Goal: Information Seeking & Learning: Check status

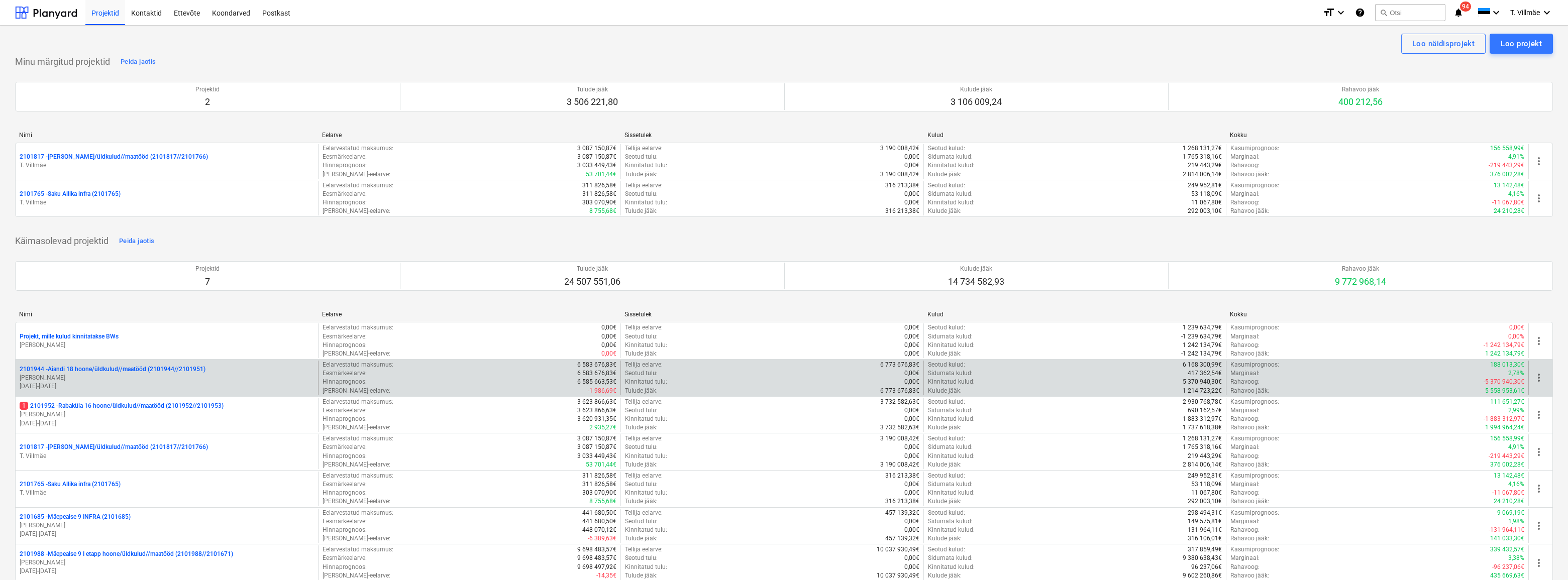
click at [83, 370] on p "2101944 - Aiandi 18 hoone/üldkulud//maatööd (2101944//2101951)" at bounding box center [112, 370] width 186 height 9
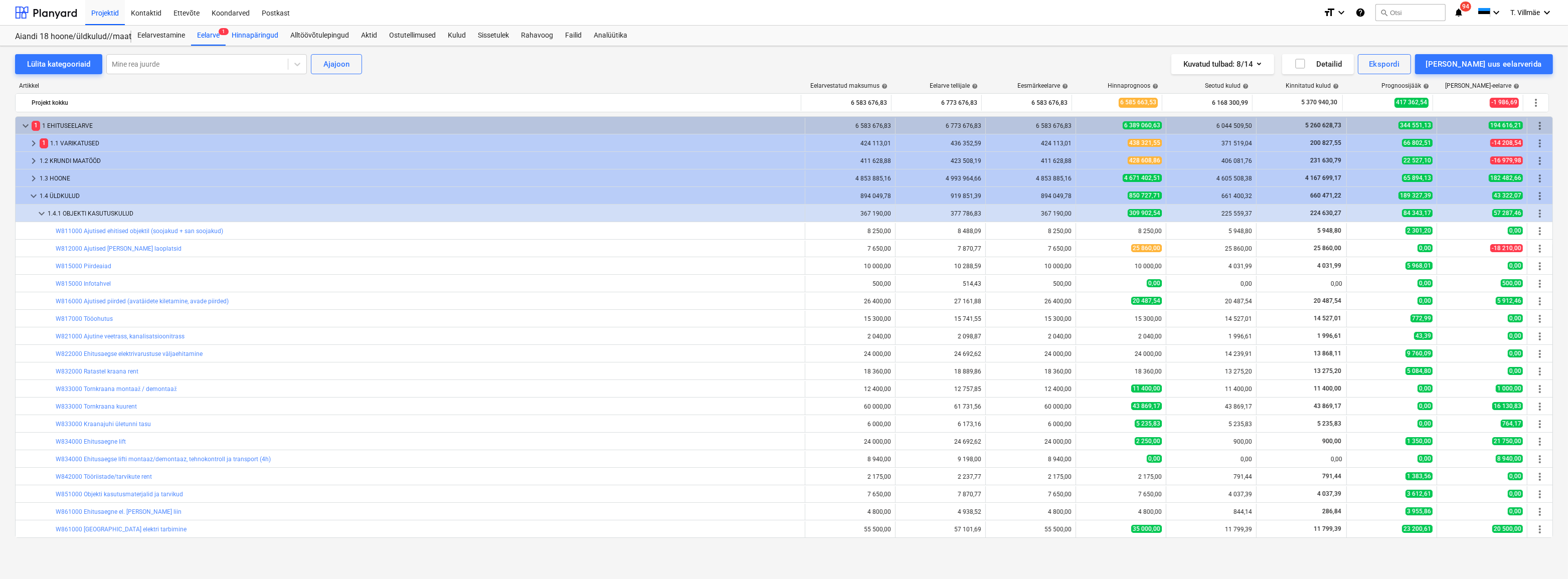
click at [255, 32] on div "Hinnapäringud" at bounding box center [255, 35] width 58 height 20
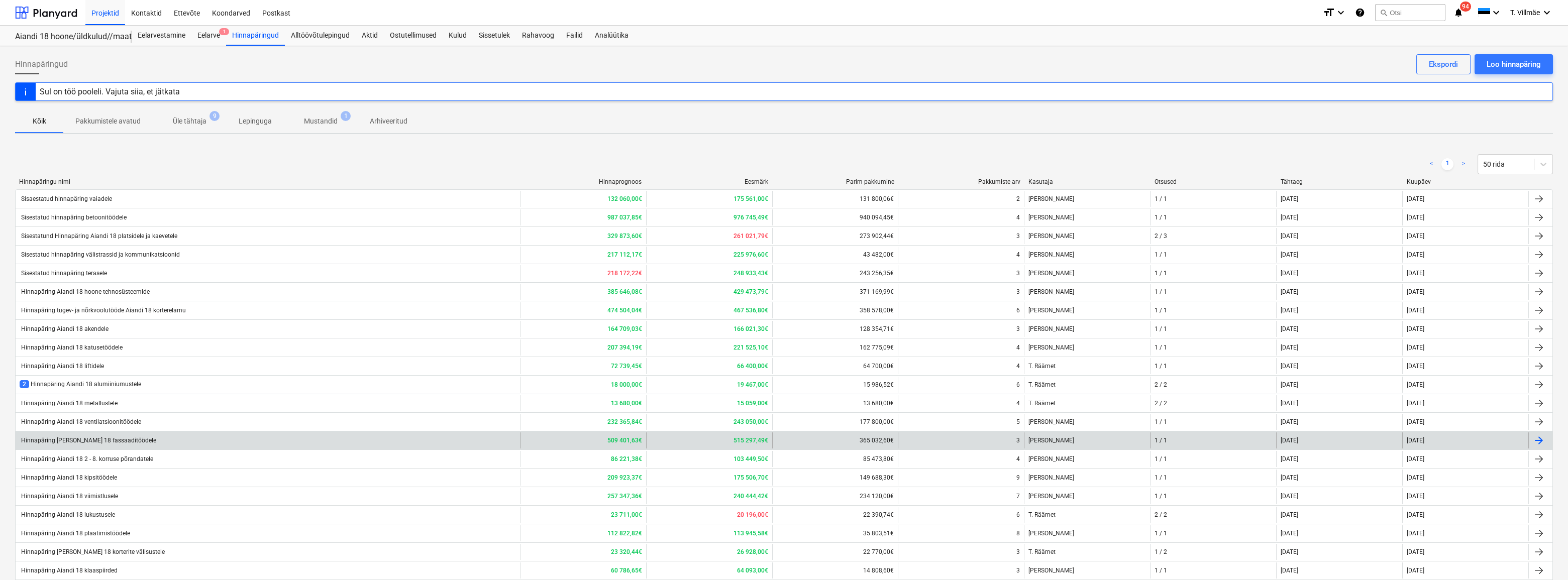
click at [90, 440] on div "Hinnapäring [PERSON_NAME] 18 fassaaditöödele" at bounding box center [88, 441] width 137 height 7
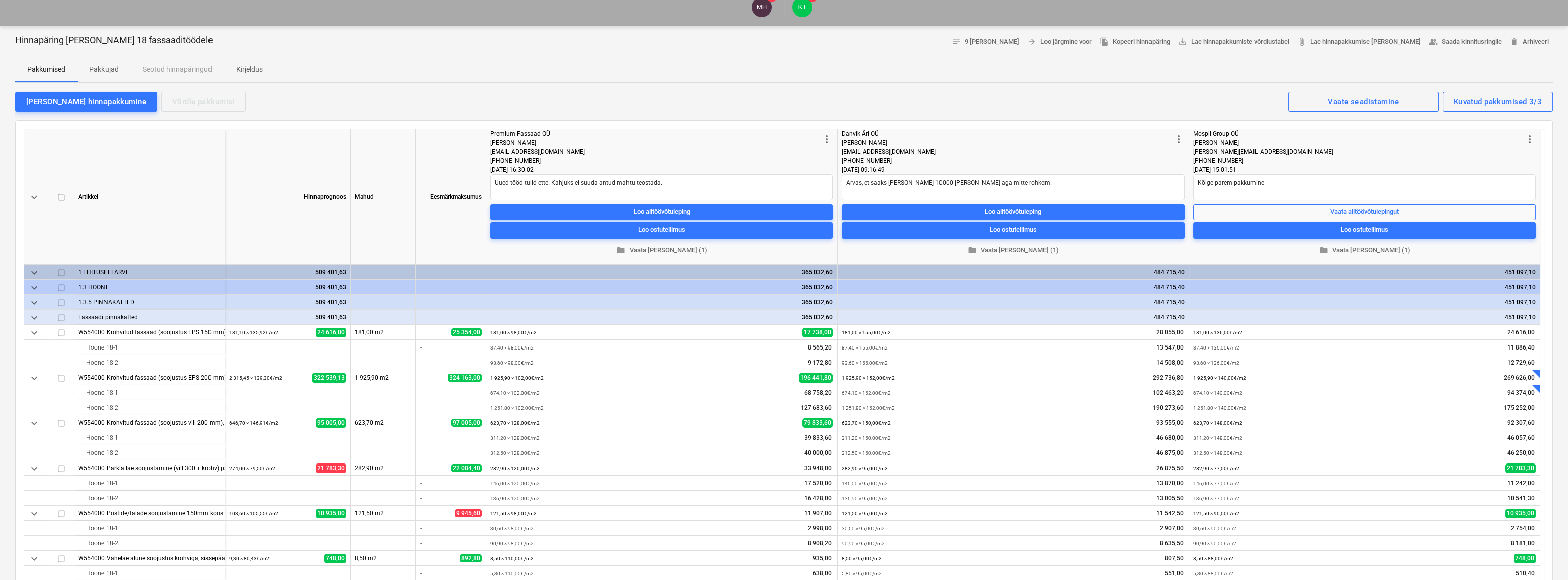
scroll to position [45, 0]
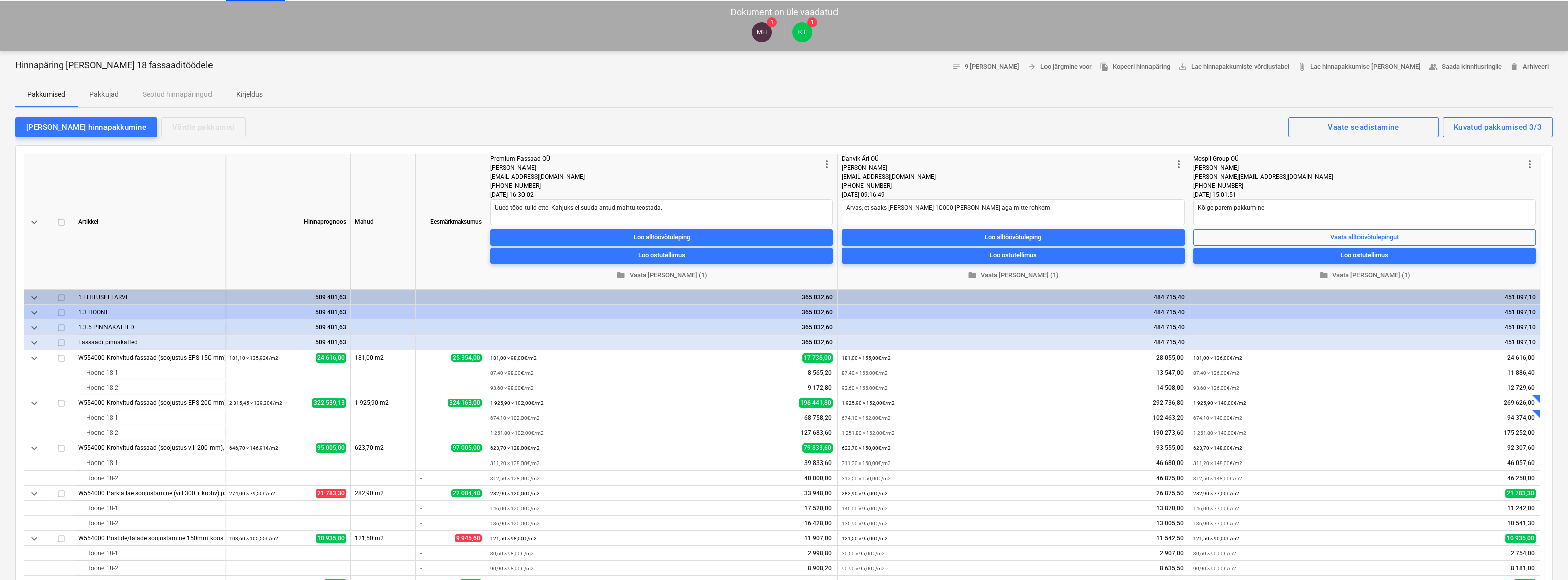
click at [112, 92] on p "Pakkujad" at bounding box center [104, 95] width 29 height 10
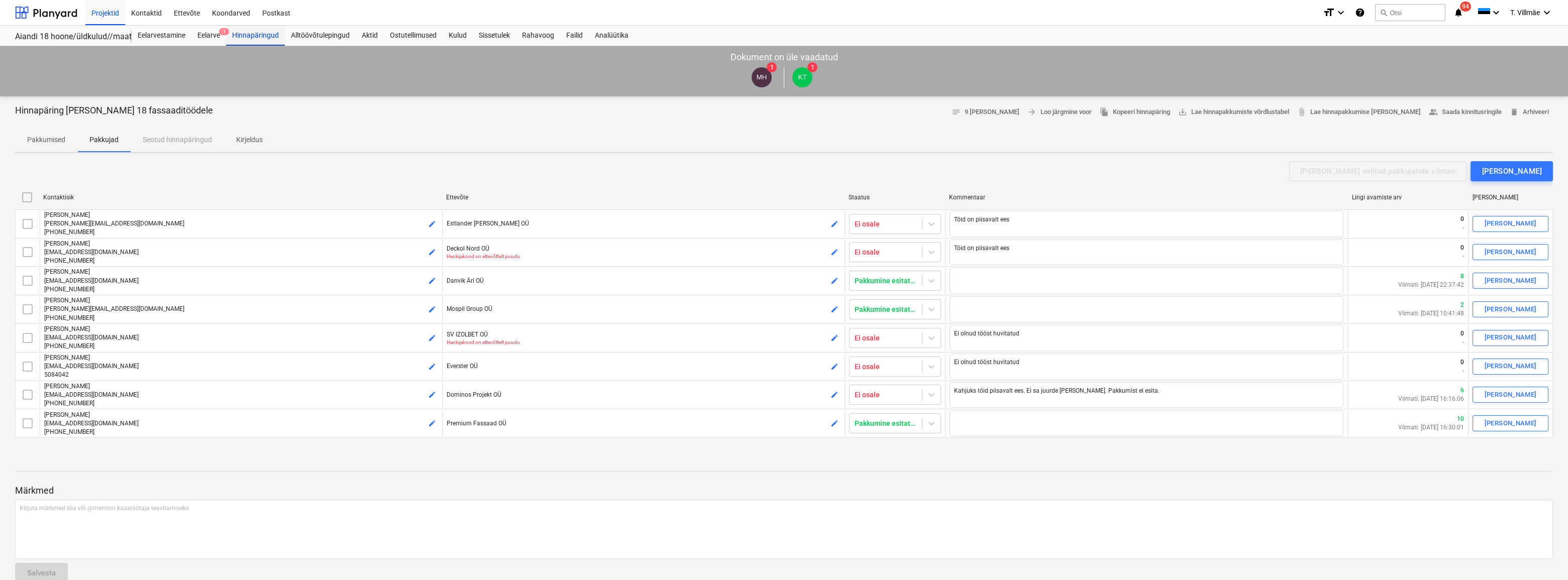
click at [267, 35] on div "Hinnapäringud" at bounding box center [256, 35] width 59 height 20
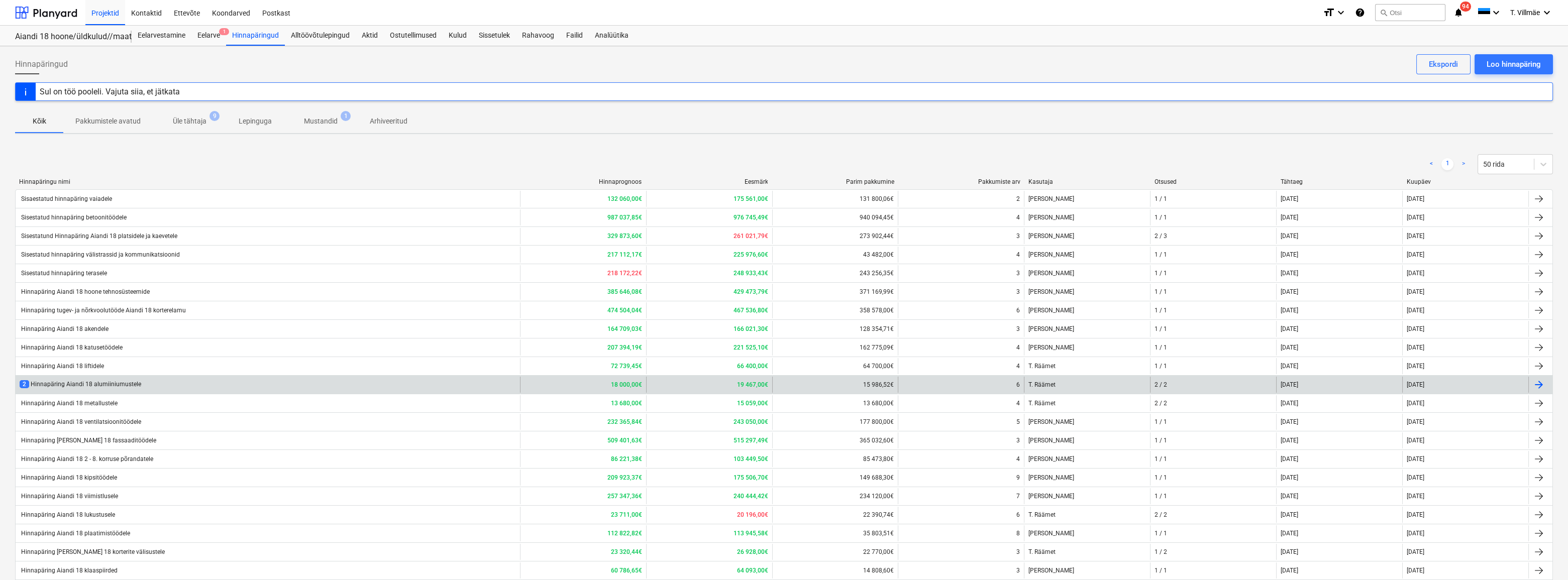
click at [108, 390] on div "2 Hinnapäring Aiandi 18 alumiiniumustele" at bounding box center [268, 385] width 504 height 16
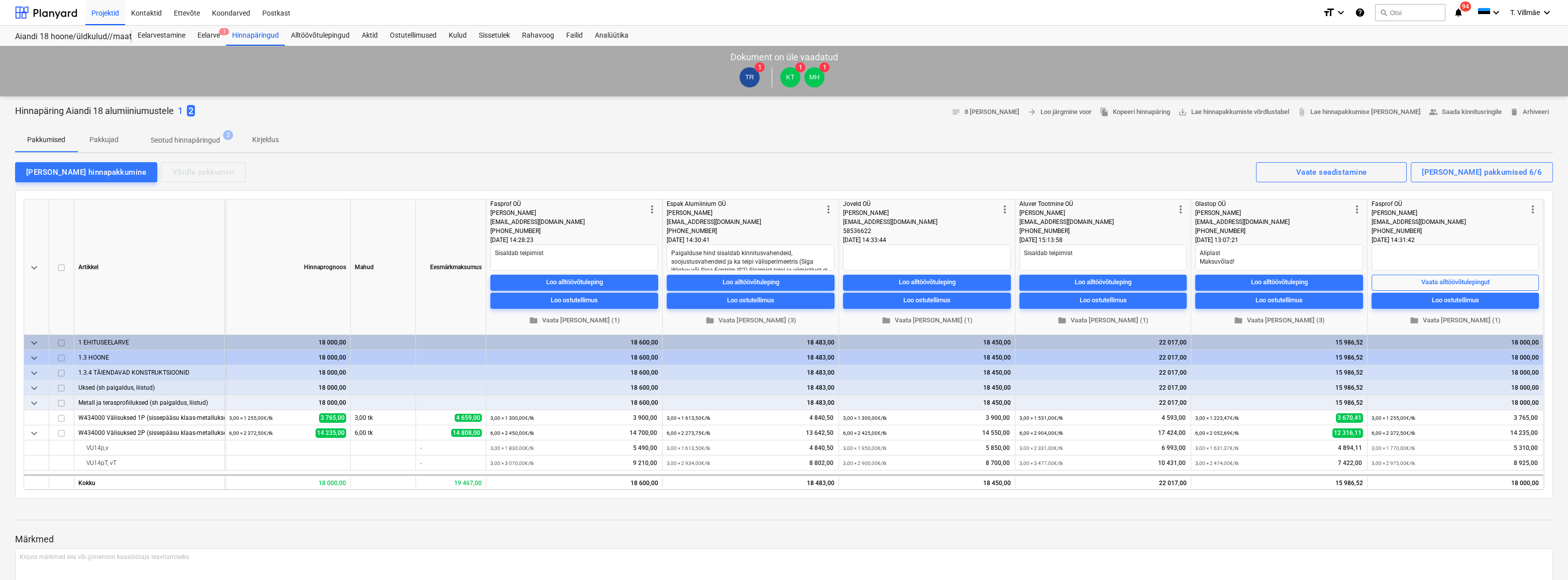
click at [179, 112] on p "1" at bounding box center [181, 111] width 5 height 12
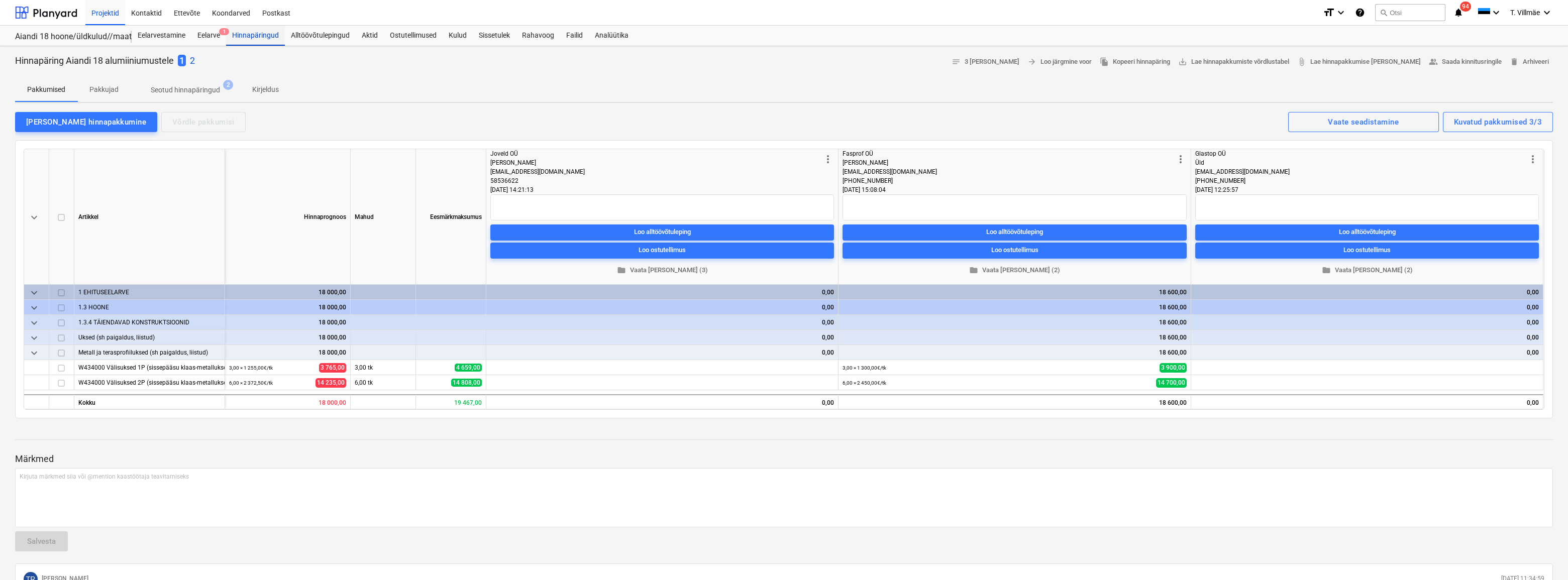
click at [252, 35] on div "Hinnapäringud" at bounding box center [256, 35] width 59 height 20
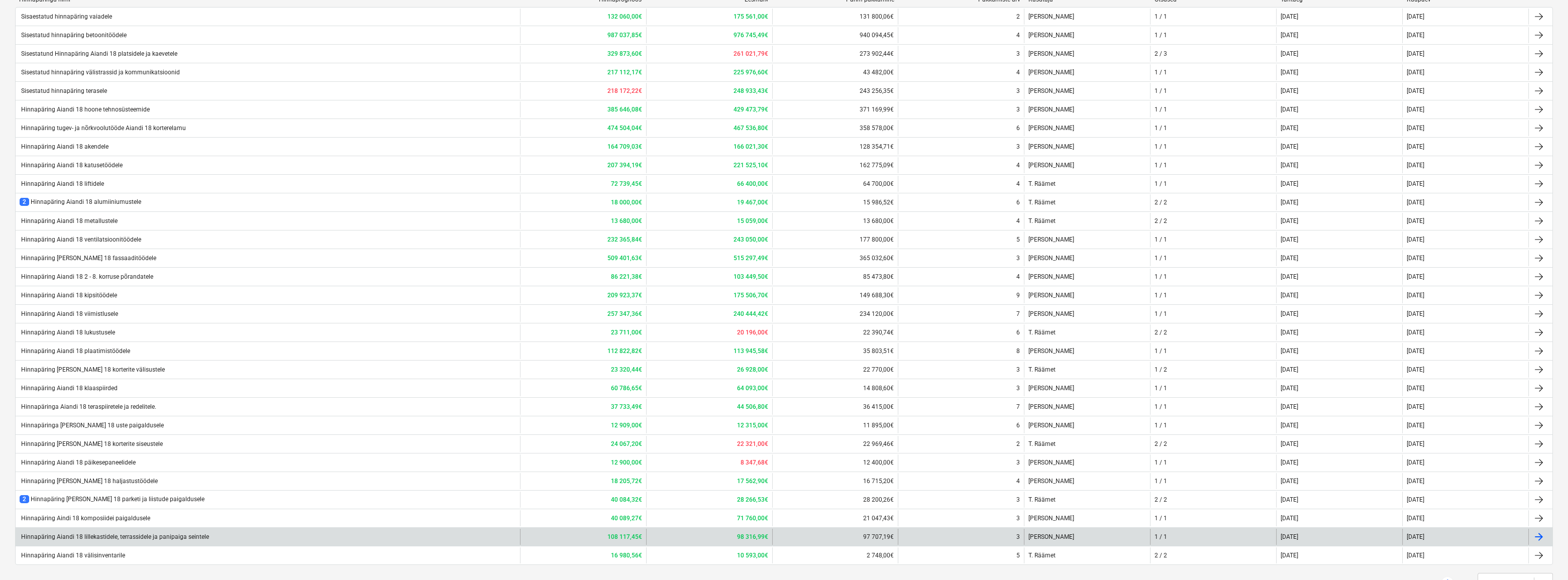
scroll to position [221, 0]
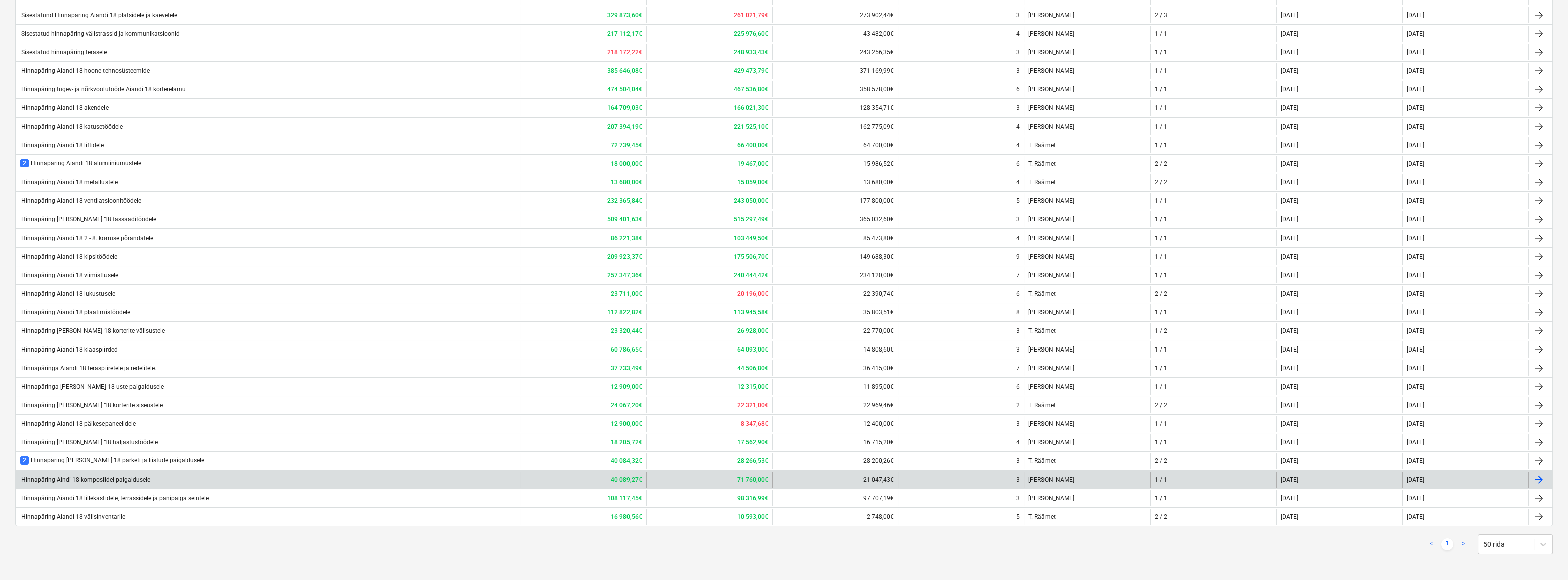
click at [93, 479] on div "Hinnapäring Aindi 18 komposiidei paigaldusele" at bounding box center [85, 480] width 131 height 7
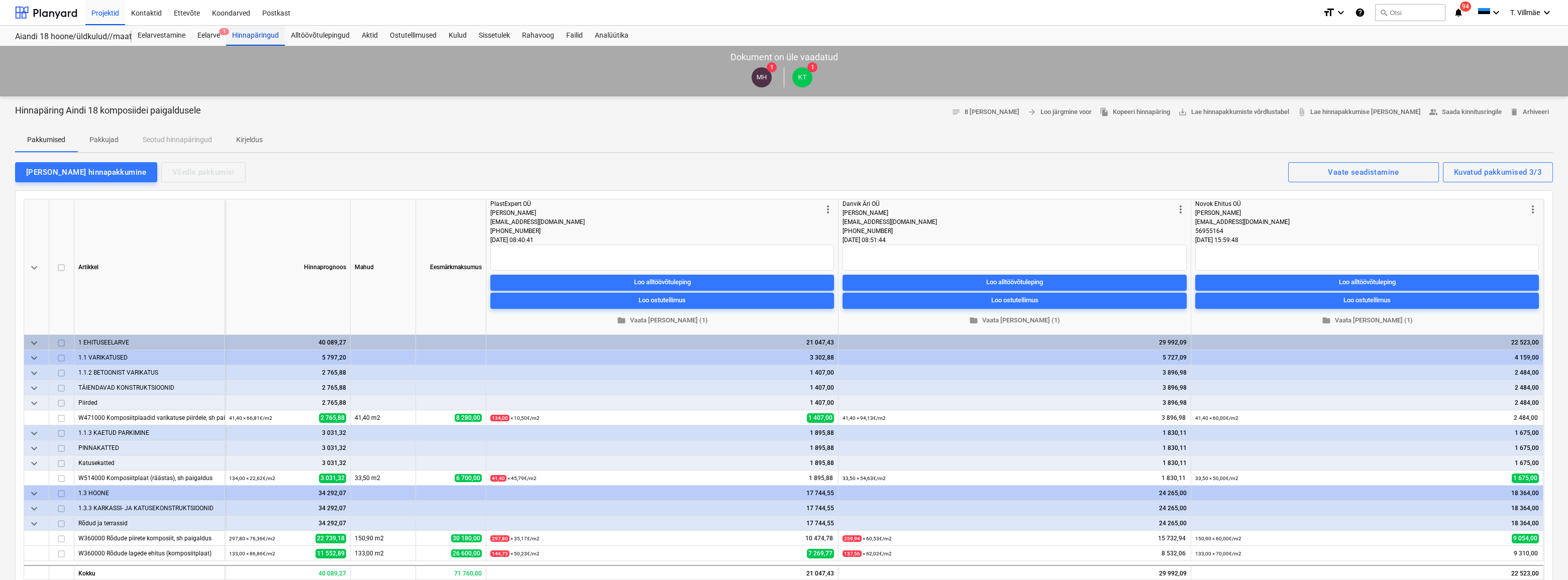
click at [251, 38] on div "Hinnapäringud" at bounding box center [256, 35] width 59 height 20
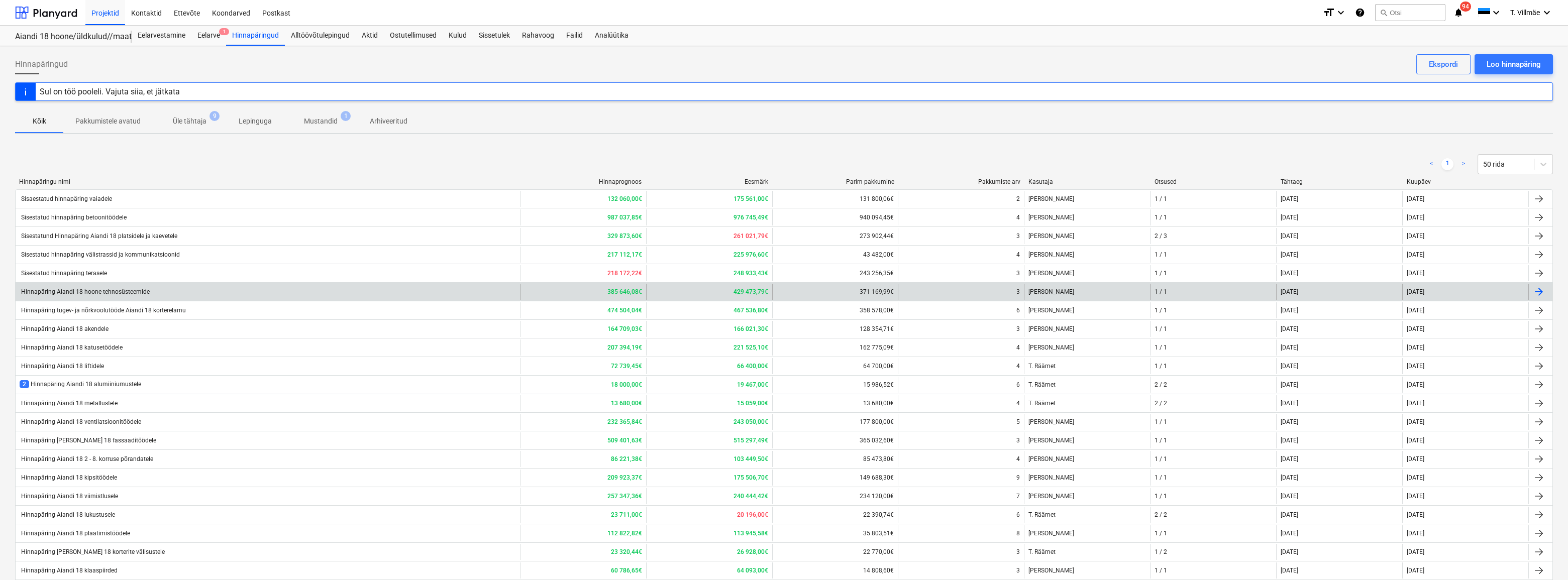
click at [107, 294] on div "Hinnapäring Aiandi 18 hoone tehnosüsteemide" at bounding box center [84, 292] width 130 height 7
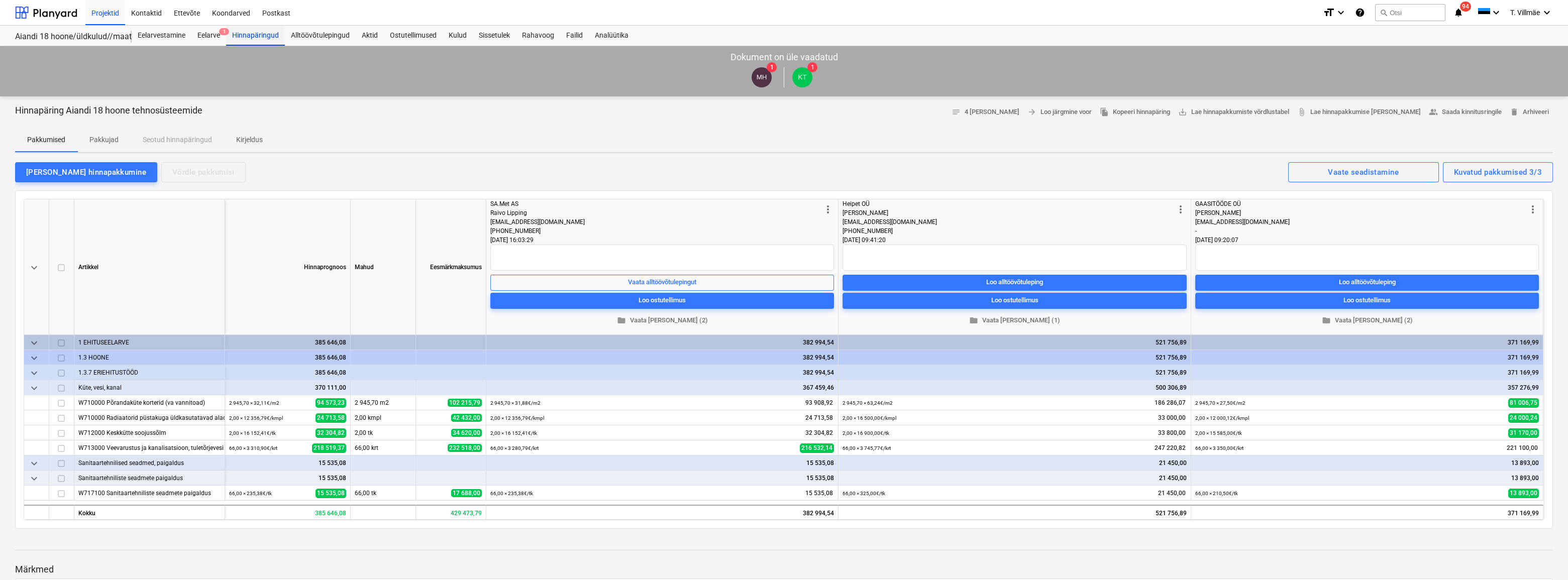
click at [251, 35] on div "Hinnapäringud" at bounding box center [256, 35] width 59 height 20
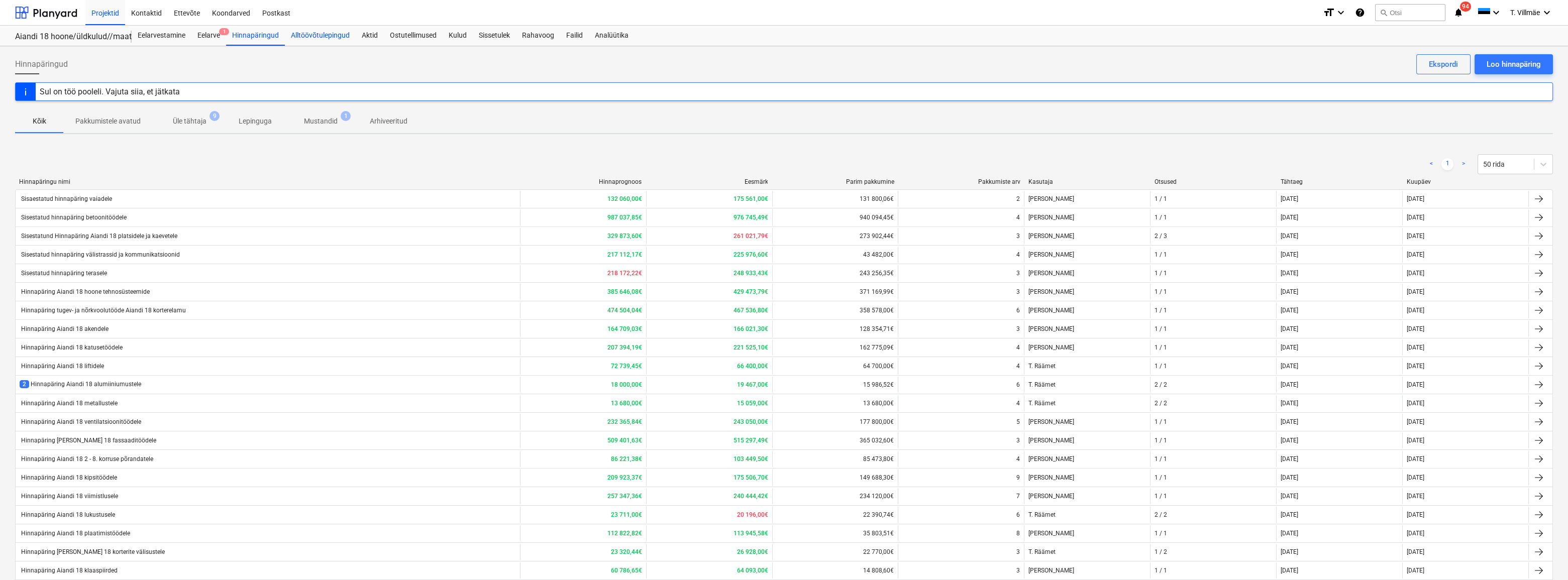
click at [308, 35] on div "Alltöövõtulepingud" at bounding box center [320, 35] width 71 height 20
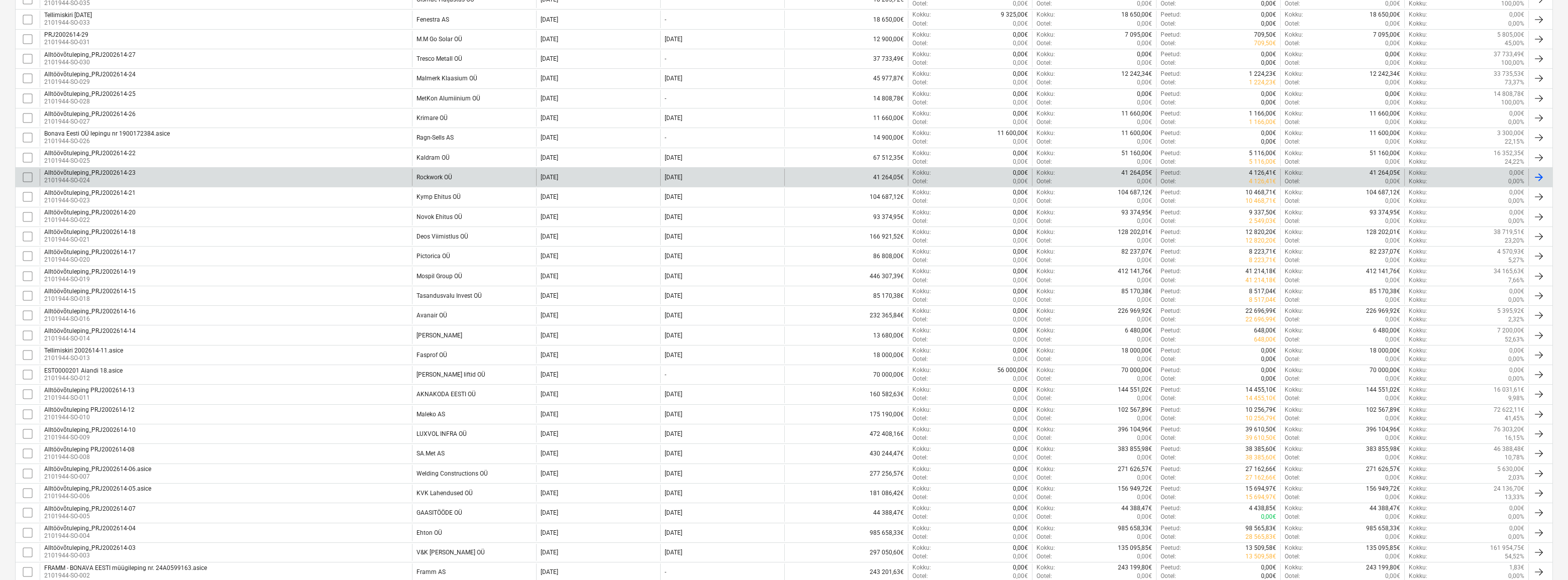
scroll to position [457, 0]
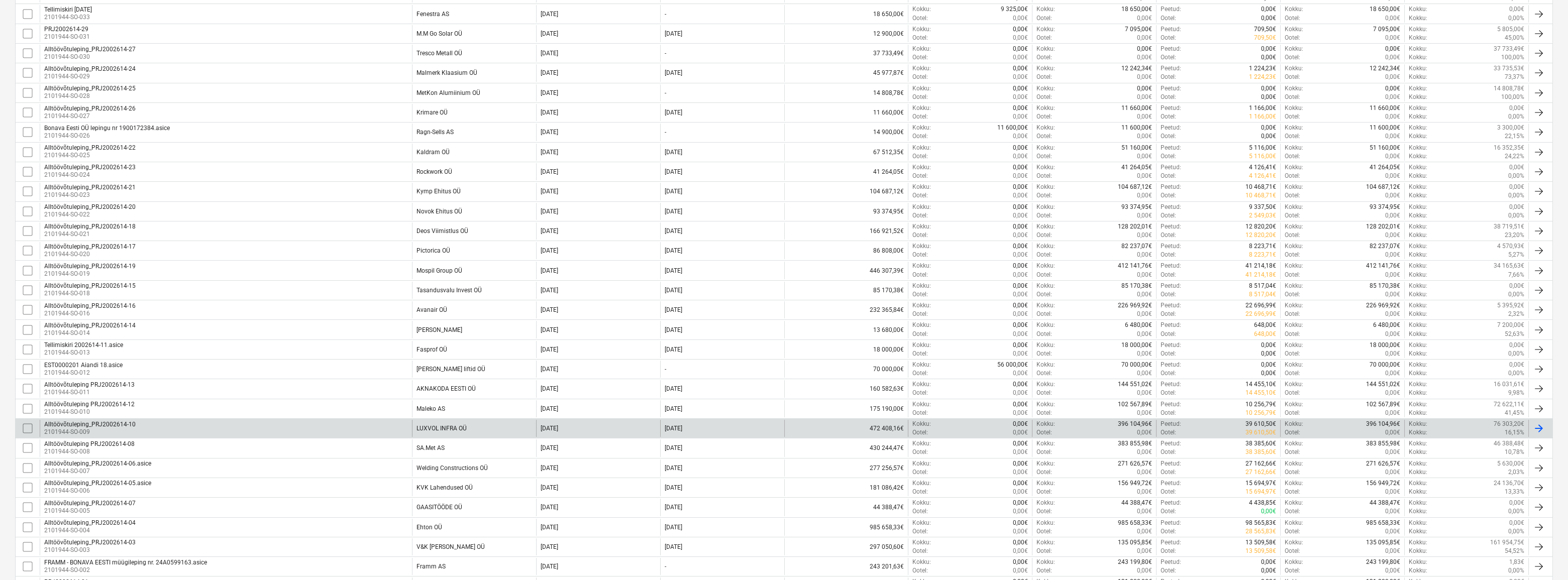
click at [84, 429] on p "2101944-SO-009" at bounding box center [90, 432] width 91 height 9
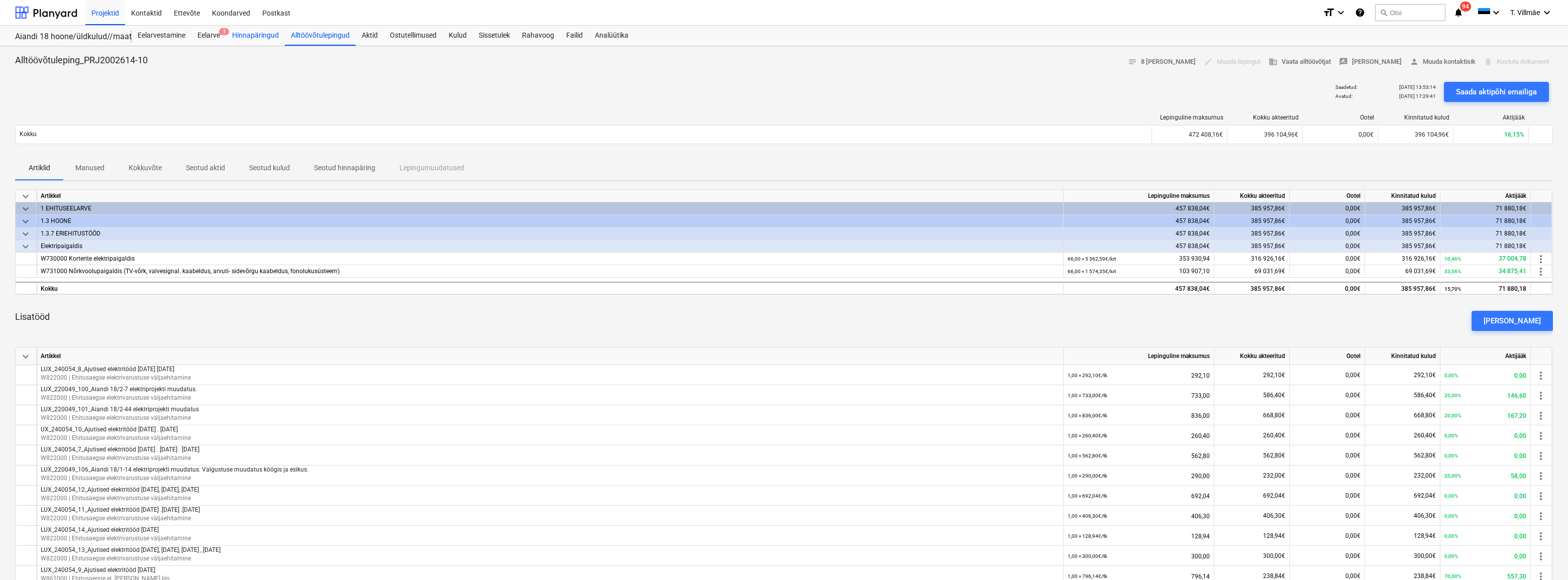
click at [267, 33] on div "Hinnapäringud" at bounding box center [256, 35] width 59 height 20
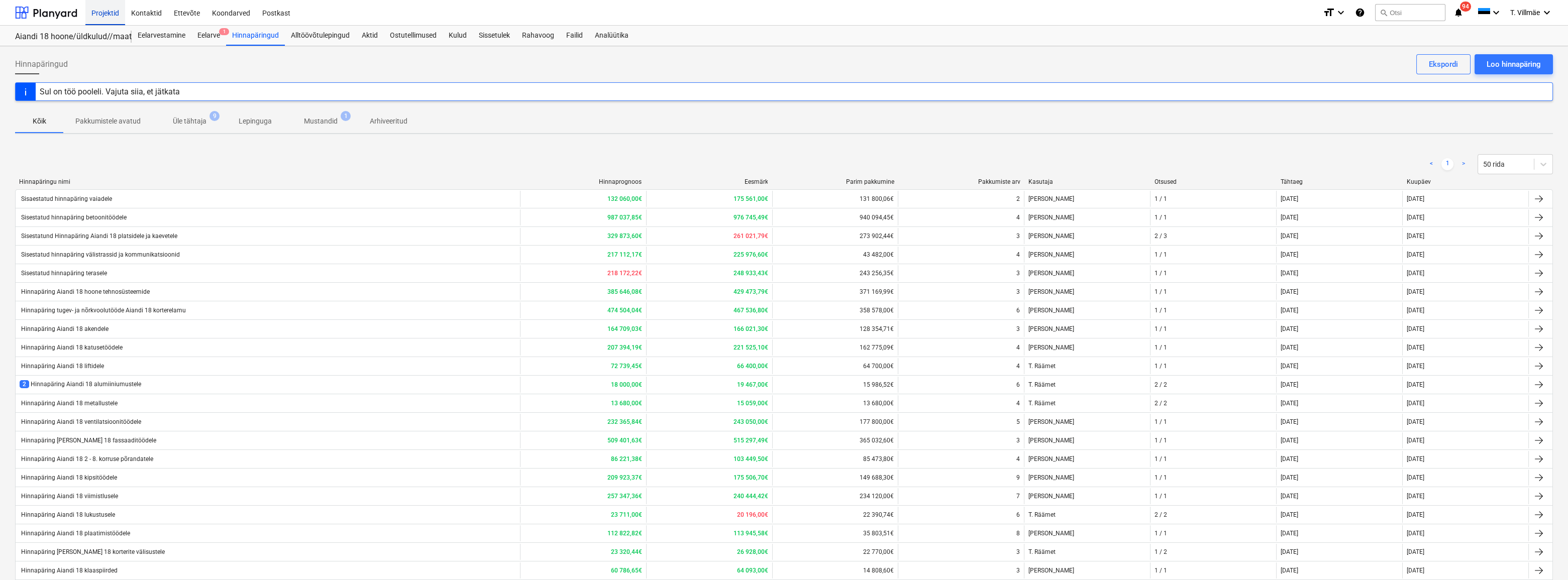
click at [106, 12] on div "Projektid" at bounding box center [105, 12] width 40 height 26
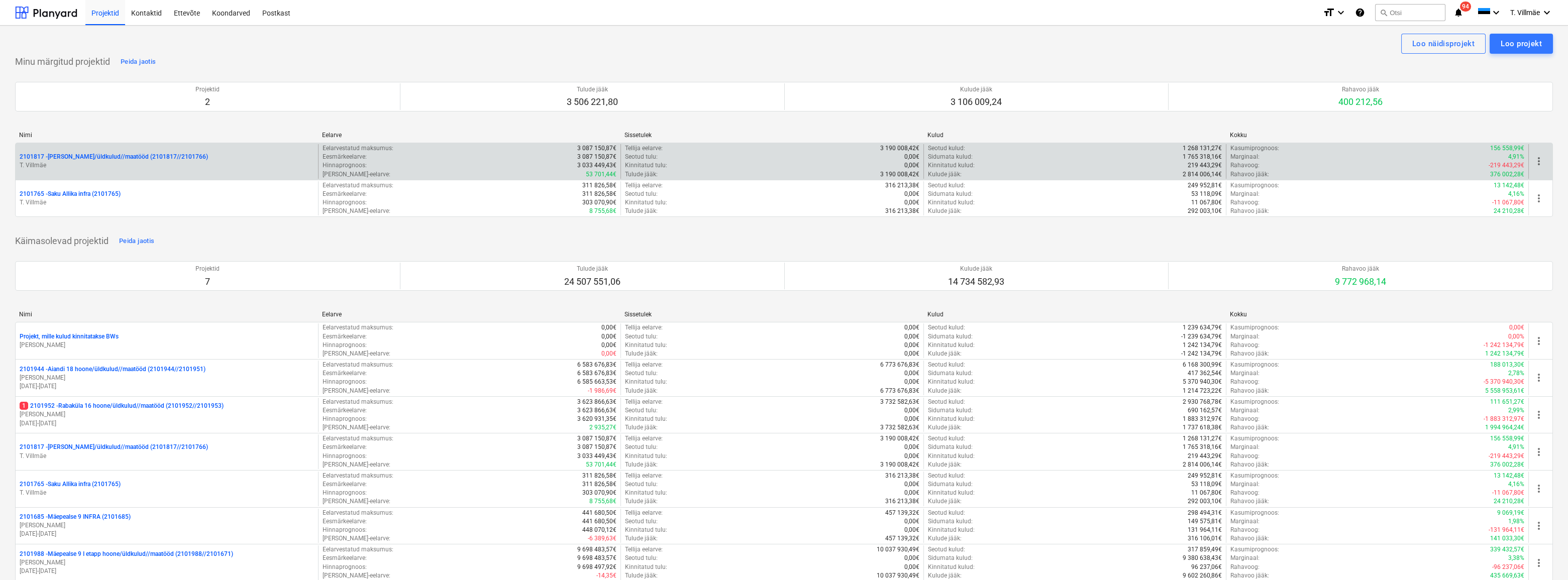
click at [84, 163] on p "T. Villmäe" at bounding box center [166, 165] width 295 height 9
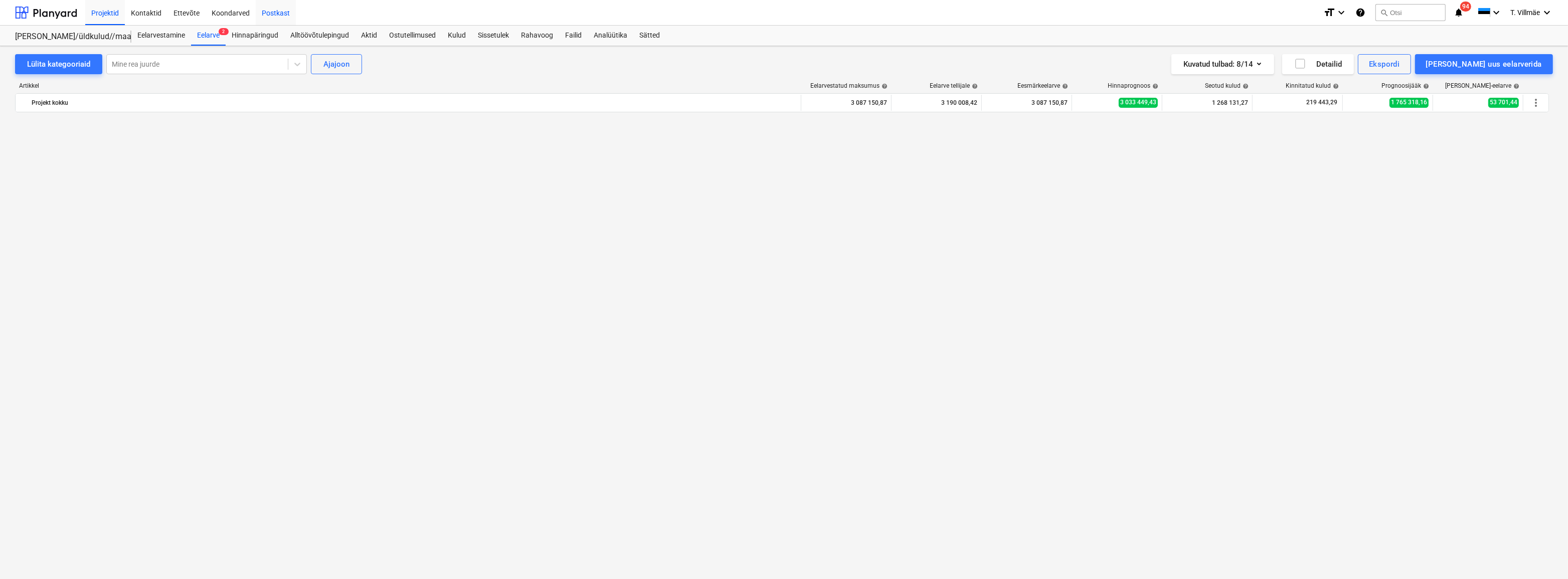
scroll to position [871, 0]
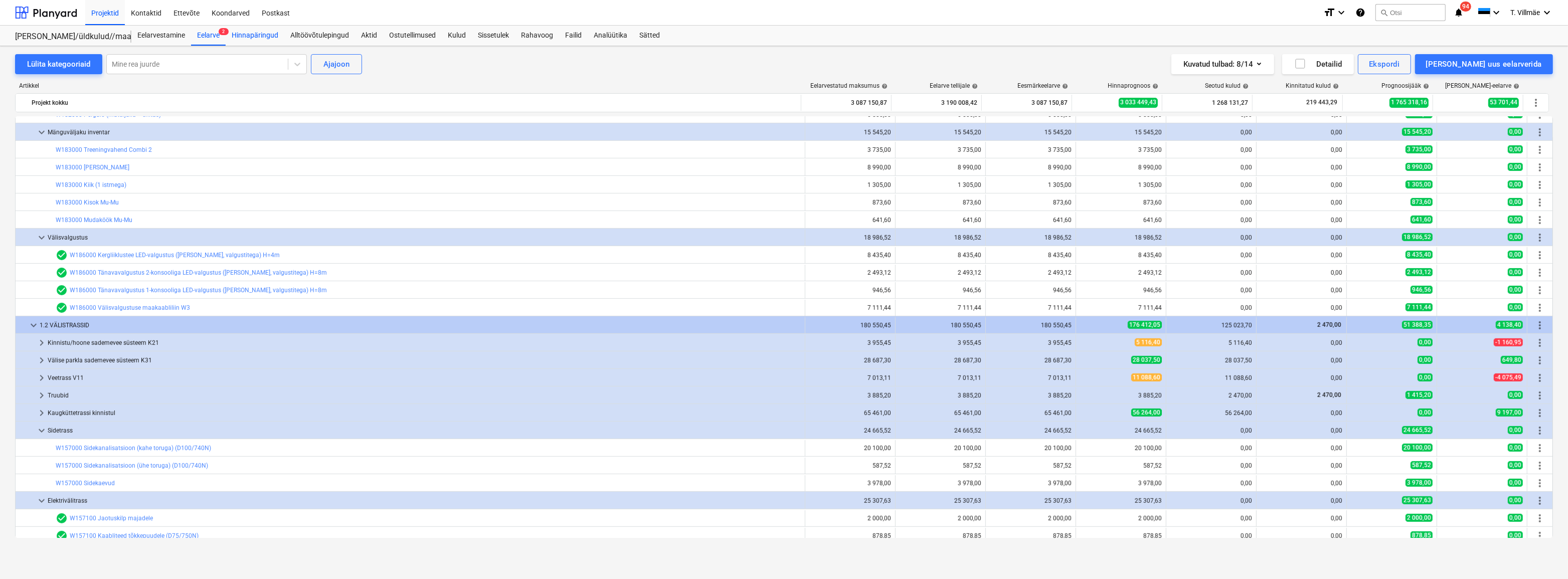
click at [254, 33] on div "Hinnapäringud" at bounding box center [255, 35] width 58 height 20
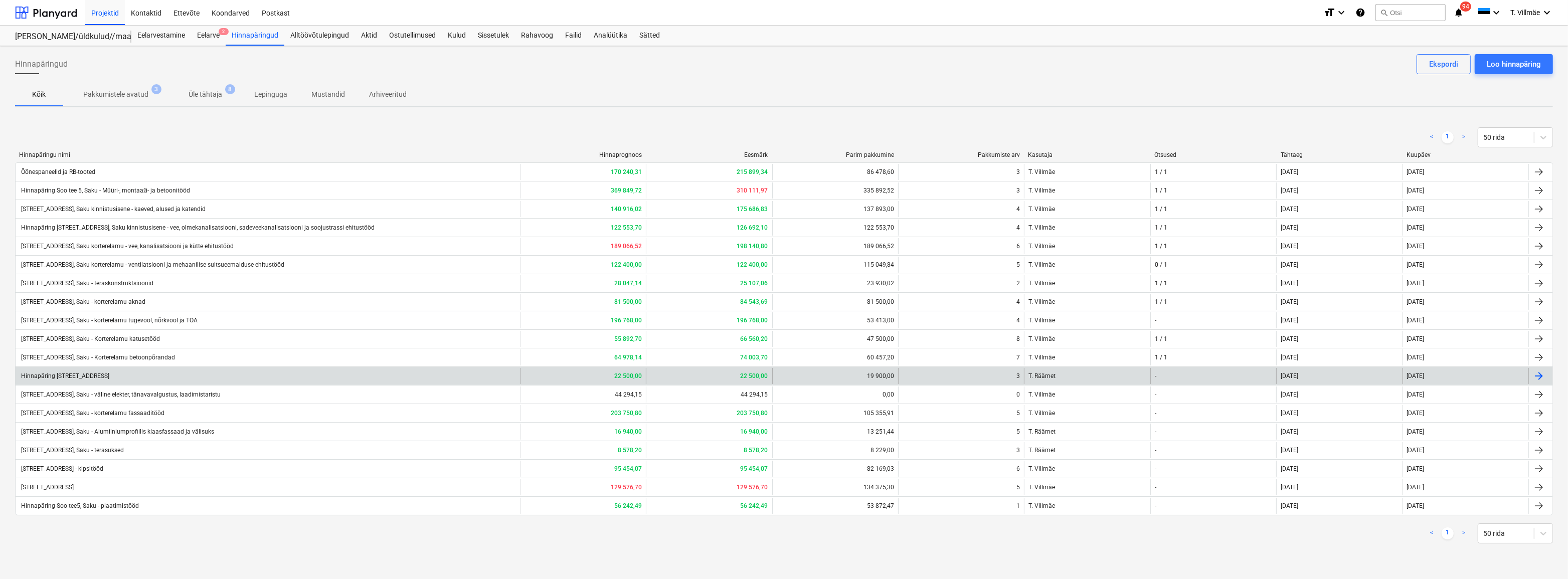
click at [170, 374] on div "Hinnapäring [STREET_ADDRESS]" at bounding box center [268, 376] width 505 height 16
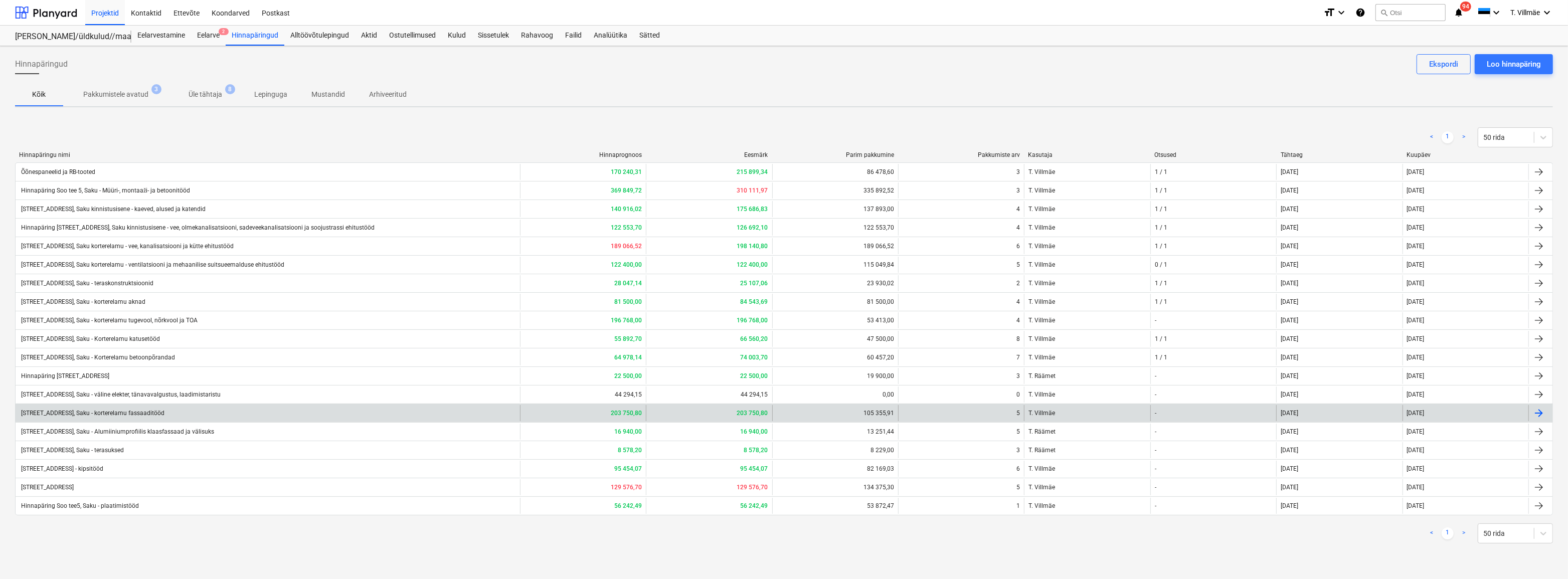
click at [132, 412] on div "[STREET_ADDRESS], Saku - korterelamu fassaaditööd" at bounding box center [92, 413] width 145 height 7
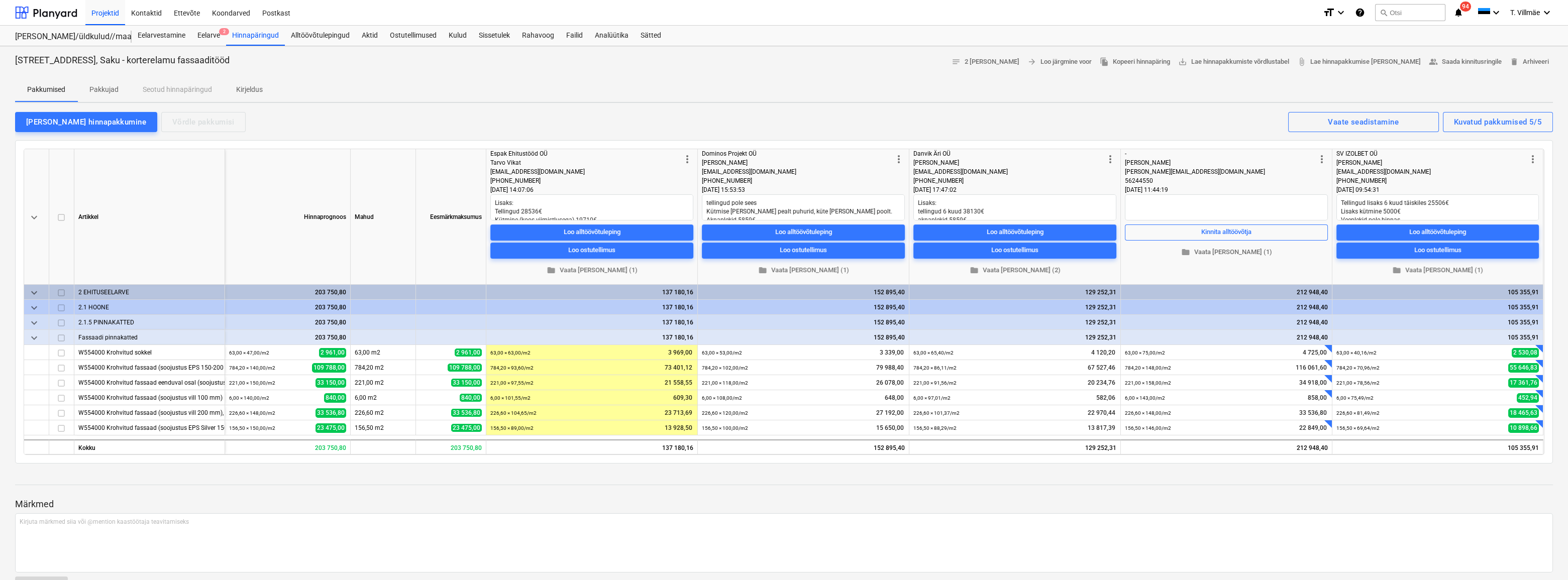
type textarea "x"
click at [456, 37] on div "Kulud" at bounding box center [457, 35] width 30 height 20
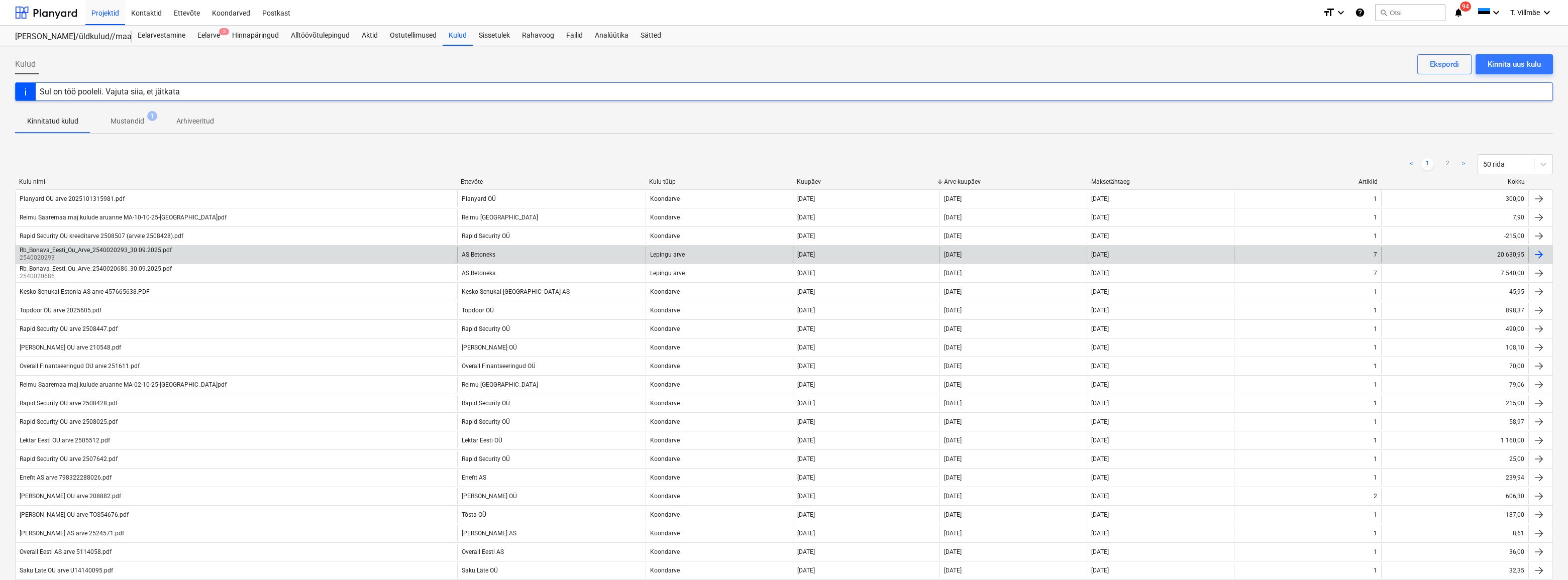
click at [101, 251] on div "Rb_Bonava_Eesti_Ou_Arve_2540020293_30.09.2025.pdf" at bounding box center [96, 250] width 152 height 7
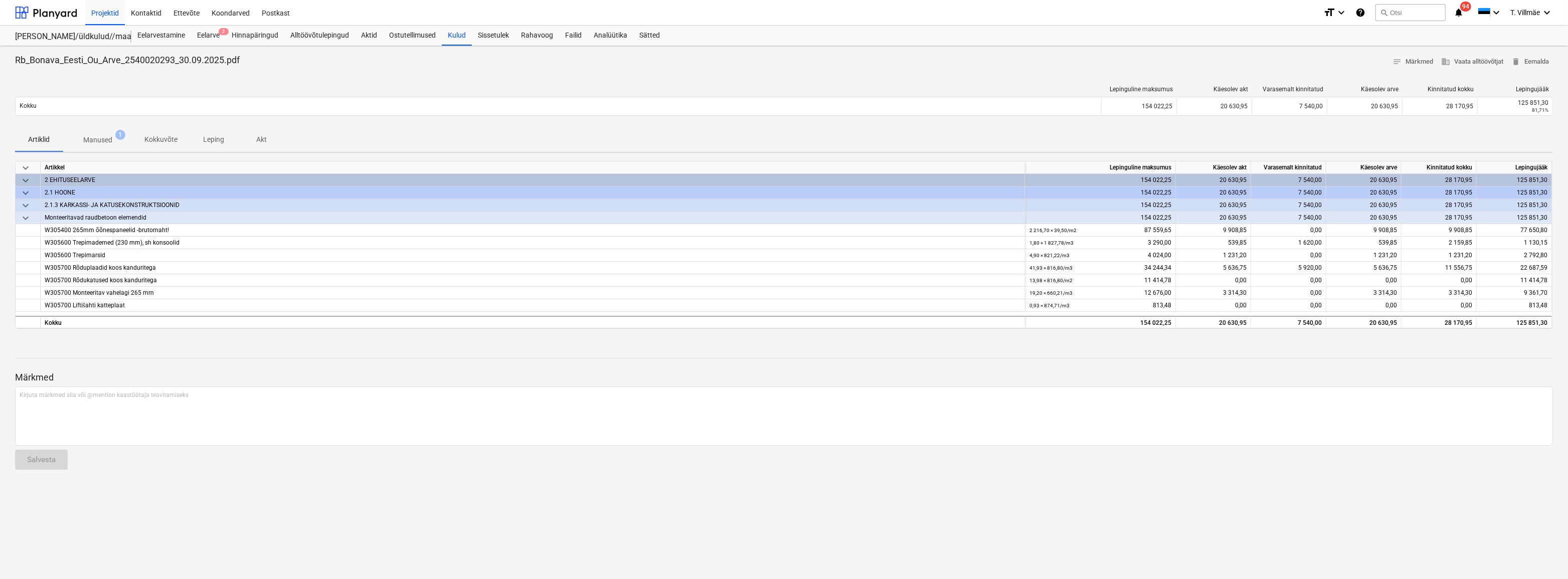
click at [97, 135] on p "Manused" at bounding box center [98, 140] width 29 height 10
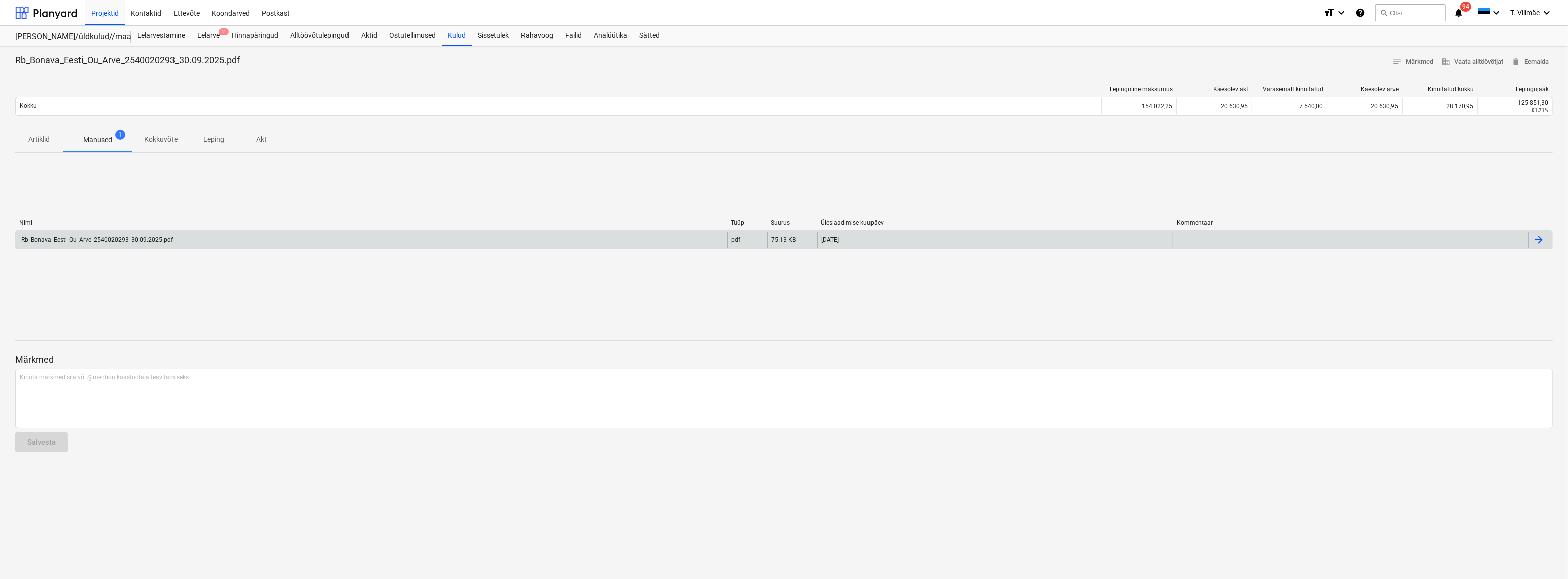
click at [1536, 242] on div at bounding box center [1539, 240] width 12 height 12
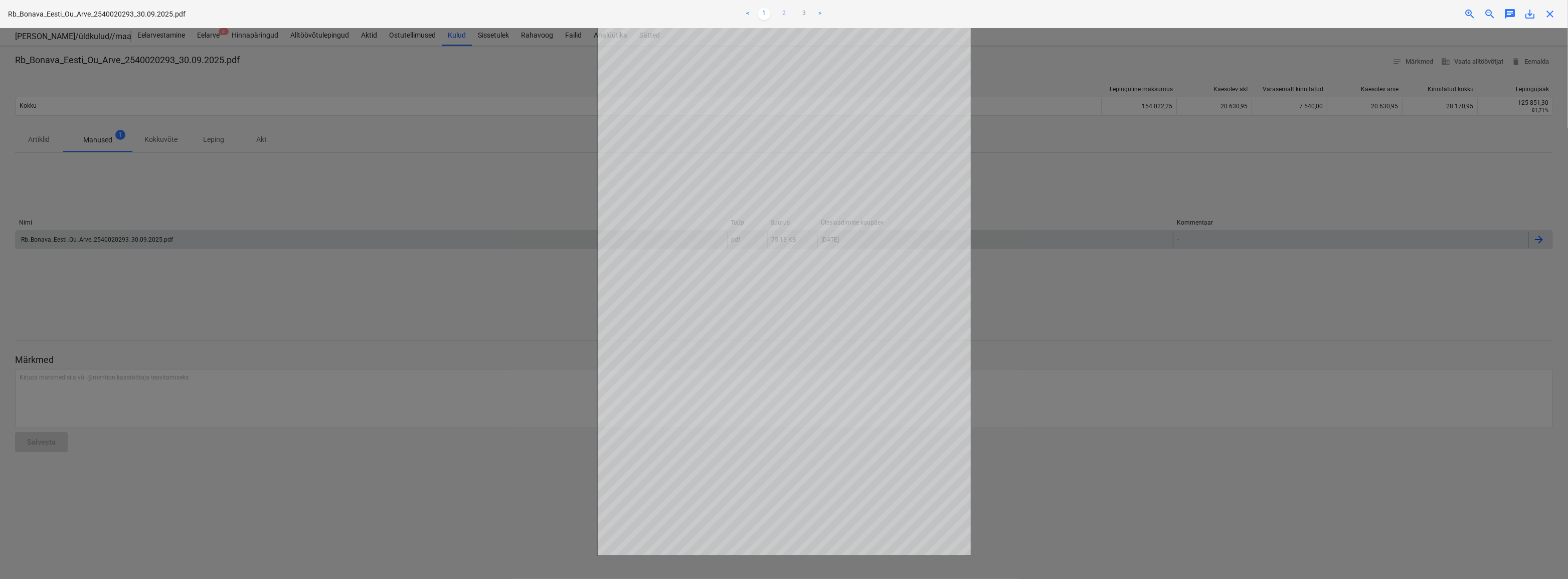
click at [782, 15] on link "2" at bounding box center [785, 14] width 12 height 12
click at [805, 14] on link "3" at bounding box center [804, 14] width 12 height 12
click at [1550, 18] on span "close" at bounding box center [1550, 14] width 12 height 12
